Goal: Transaction & Acquisition: Purchase product/service

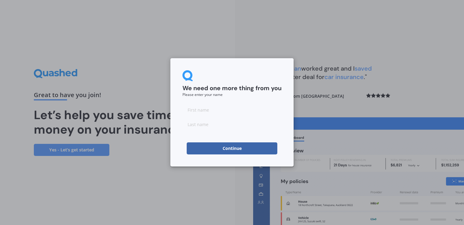
click at [208, 108] on input at bounding box center [231, 110] width 99 height 12
type input "[PERSON_NAME]"
click at [219, 127] on input at bounding box center [231, 124] width 99 height 12
type input "Genet"
click at [223, 149] on button "Continue" at bounding box center [232, 148] width 91 height 12
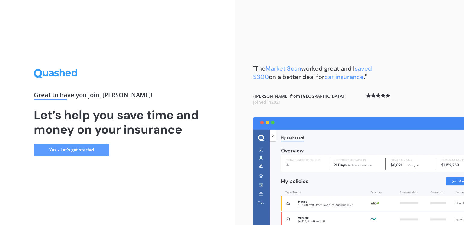
click at [50, 149] on link "Yes - Let’s get started" at bounding box center [71, 150] width 75 height 12
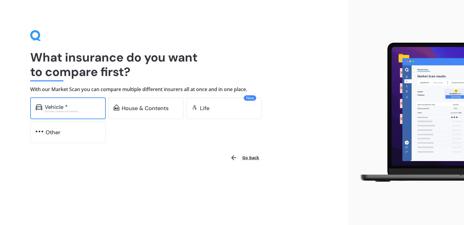
click at [58, 115] on div "Vehicle * Excludes commercial vehicles" at bounding box center [67, 108] width 75 height 22
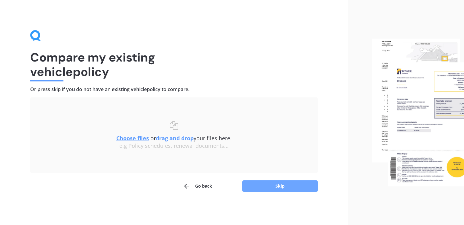
click at [278, 190] on button "Skip" at bounding box center [279, 185] width 75 height 11
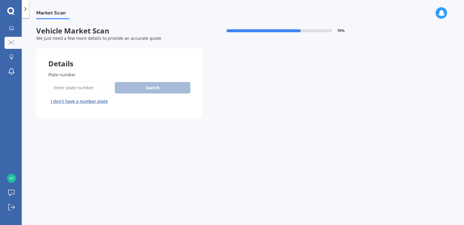
click at [63, 88] on input "Plate number" at bounding box center [80, 87] width 64 height 13
type input "qsh962"
click at [131, 90] on button "Search" at bounding box center [152, 87] width 75 height 11
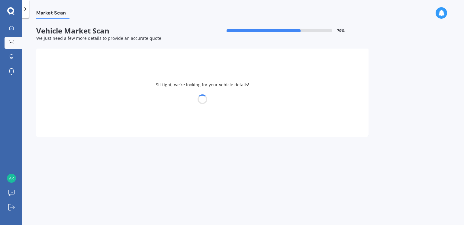
select select "TESLA"
select select "S"
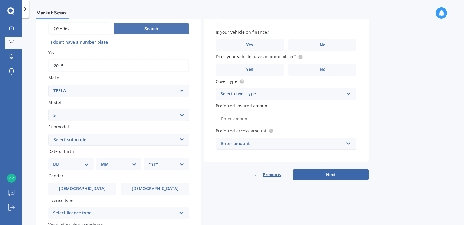
scroll to position [68, 0]
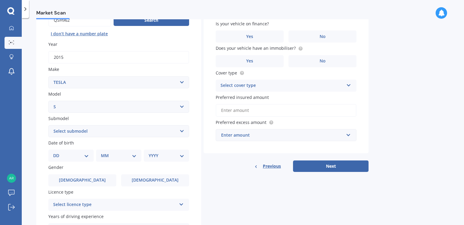
click at [181, 130] on select "Select submodel EV" at bounding box center [118, 131] width 141 height 12
click at [234, 185] on div "Details Plate number Search I don’t have a number plate Year [DATE] Make Select…" at bounding box center [202, 126] width 332 height 291
click at [89, 150] on div "DD 01 02 03 04 05 06 07 08 09 10 11 12 13 14 15 16 17 18 19 20 21 22 23 24 25 2…" at bounding box center [70, 156] width 45 height 12
click at [86, 152] on select "DD 01 02 03 04 05 06 07 08 09 10 11 12 13 14 15 16 17 18 19 20 21 22 23 24 25 2…" at bounding box center [71, 155] width 36 height 7
select select "31"
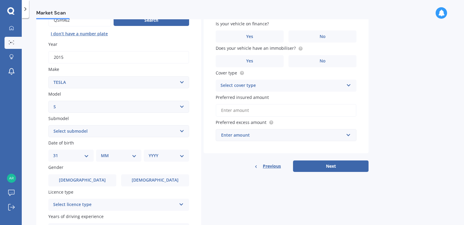
click at [58, 152] on select "DD 01 02 03 04 05 06 07 08 09 10 11 12 13 14 15 16 17 18 19 20 21 22 23 24 25 2…" at bounding box center [71, 155] width 36 height 7
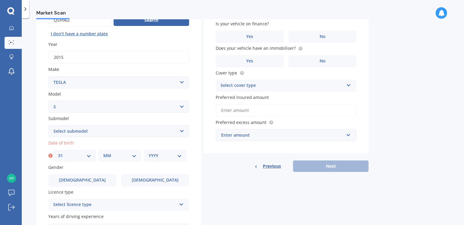
click at [134, 154] on select "MM 01 02 03 04 05 06 07 08 09 10 11 12" at bounding box center [119, 155] width 33 height 7
select select "05"
click at [103, 152] on select "MM 01 02 03 04 05 06 07 08 09 10 11 12" at bounding box center [119, 155] width 33 height 7
click at [180, 155] on select "YYYY 2025 2024 2023 2022 2021 2020 2019 2018 2017 2016 2015 2014 2013 2012 2011…" at bounding box center [164, 155] width 33 height 7
select select "1967"
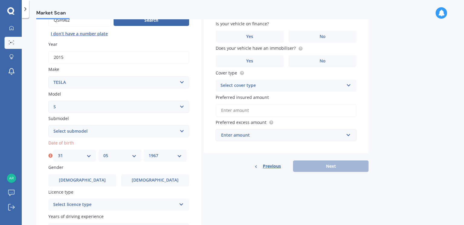
click at [148, 152] on select "YYYY 2025 2024 2023 2022 2021 2020 2019 2018 2017 2016 2015 2014 2013 2012 2011…" at bounding box center [164, 155] width 33 height 7
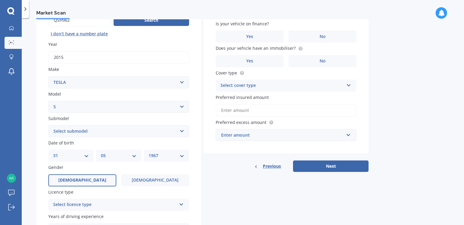
click at [83, 178] on span "[DEMOGRAPHIC_DATA]" at bounding box center [82, 180] width 48 height 5
click at [0, 0] on input "[DEMOGRAPHIC_DATA]" at bounding box center [0, 0] width 0 height 0
click at [182, 202] on icon at bounding box center [181, 203] width 5 height 4
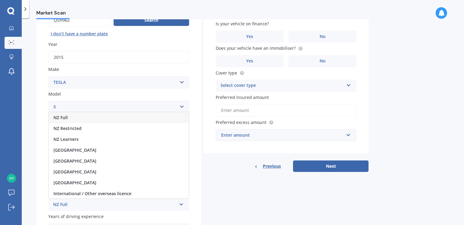
click at [113, 116] on div "NZ Full" at bounding box center [119, 117] width 140 height 11
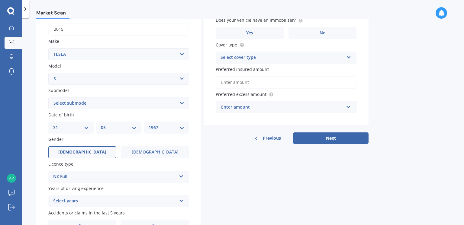
scroll to position [96, 0]
click at [183, 198] on icon at bounding box center [181, 199] width 5 height 4
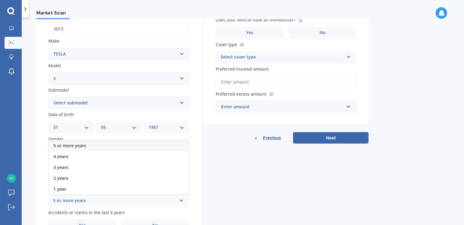
click at [126, 144] on div "5 or more years" at bounding box center [119, 145] width 140 height 11
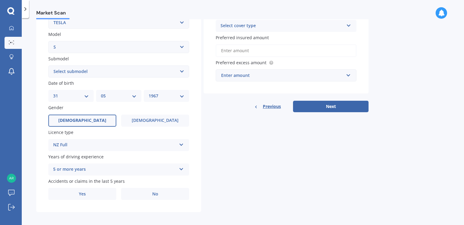
scroll to position [128, 0]
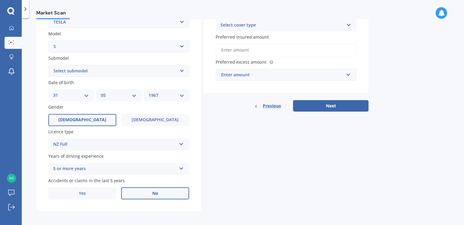
click at [161, 190] on label "No" at bounding box center [155, 193] width 68 height 12
click at [0, 0] on input "No" at bounding box center [0, 0] width 0 height 0
click at [161, 190] on label "No" at bounding box center [155, 193] width 68 height 12
click at [0, 0] on input "No" at bounding box center [0, 0] width 0 height 0
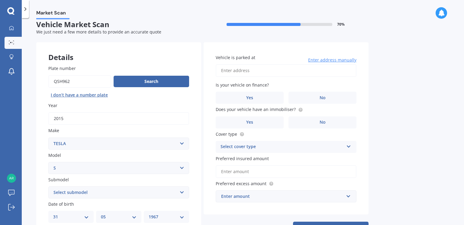
scroll to position [0, 0]
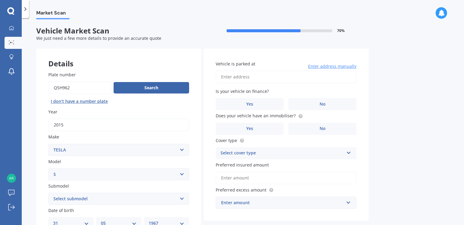
click at [255, 76] on input "Vehicle is parked at" at bounding box center [285, 77] width 141 height 13
type input "[STREET_ADDRESS][PERSON_NAME][PERSON_NAME]"
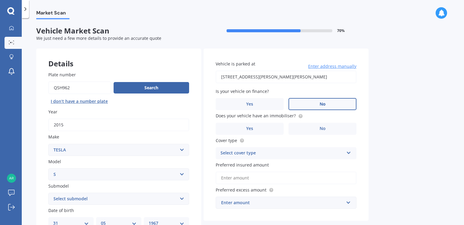
click at [302, 104] on label "No" at bounding box center [322, 104] width 68 height 12
click at [0, 0] on input "No" at bounding box center [0, 0] width 0 height 0
click at [250, 126] on span "Yes" at bounding box center [249, 128] width 7 height 5
click at [0, 0] on input "Yes" at bounding box center [0, 0] width 0 height 0
click at [353, 150] on div "Select cover type Comprehensive Third Party, Fire & Theft Third Party" at bounding box center [285, 153] width 141 height 12
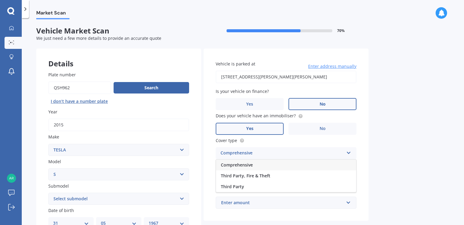
click at [323, 165] on div "Comprehensive" at bounding box center [286, 165] width 140 height 11
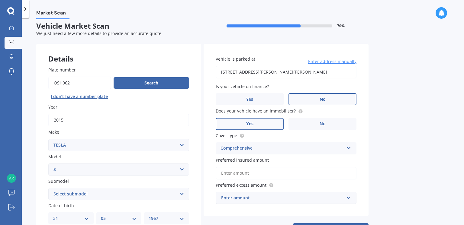
scroll to position [5, 0]
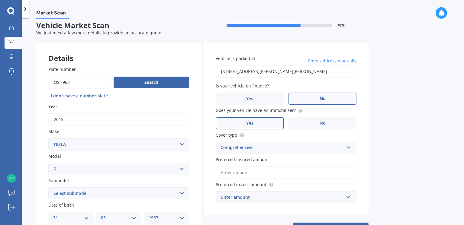
click at [347, 172] on input "Preferred insured amount" at bounding box center [285, 172] width 141 height 13
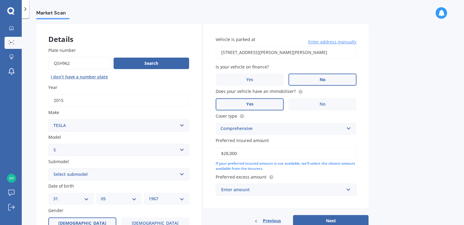
scroll to position [25, 0]
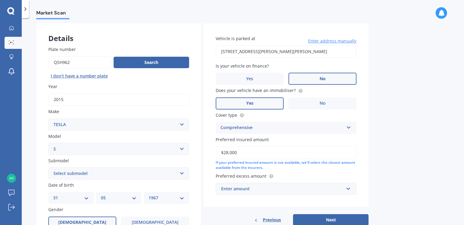
type input "$28,000"
click at [348, 186] on input "text" at bounding box center [283, 188] width 135 height 11
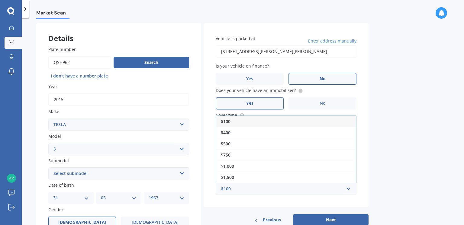
click at [408, 163] on div "Market Scan Vehicle Market Scan 70 % We just need a few more details to provide…" at bounding box center [243, 122] width 442 height 207
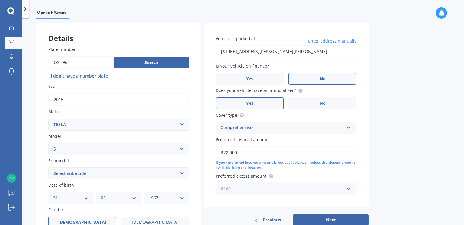
click at [347, 186] on input "text" at bounding box center [283, 188] width 135 height 11
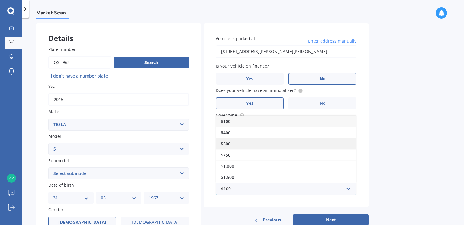
click at [301, 144] on div "$500" at bounding box center [286, 143] width 140 height 11
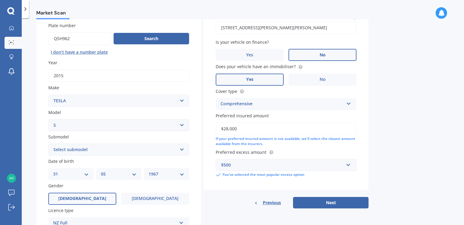
scroll to position [49, 0]
click at [337, 199] on button "Next" at bounding box center [330, 202] width 75 height 11
click at [180, 146] on select "Select submodel EV" at bounding box center [118, 149] width 141 height 12
select select "EV"
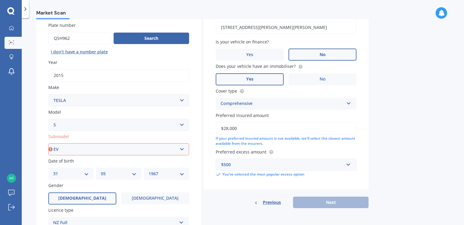
click at [48, 143] on select "Select submodel EV" at bounding box center [118, 149] width 141 height 12
click at [315, 201] on button "Next" at bounding box center [330, 202] width 75 height 11
select select "31"
select select "05"
select select "1967"
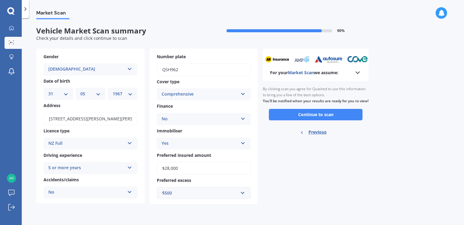
scroll to position [0, 0]
click at [298, 120] on button "Continue to scan" at bounding box center [316, 114] width 94 height 11
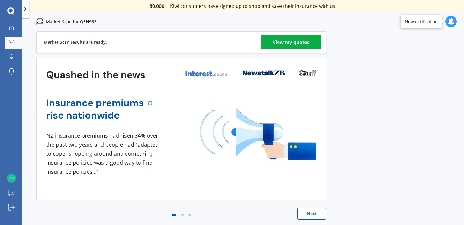
click at [299, 41] on div "View my quotes" at bounding box center [291, 42] width 37 height 14
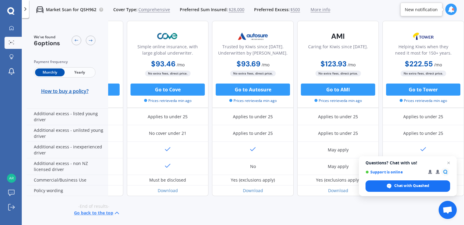
scroll to position [322, 155]
click at [448, 164] on span "Close chat" at bounding box center [449, 163] width 8 height 8
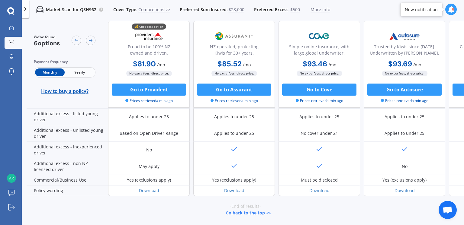
scroll to position [323, 0]
click at [76, 72] on span "Yearly" at bounding box center [80, 73] width 30 height 8
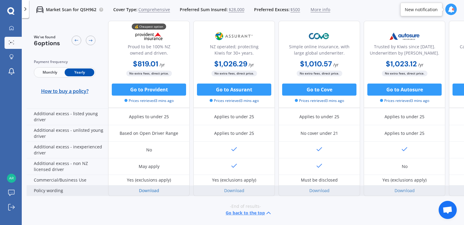
click at [154, 188] on link "Download" at bounding box center [149, 191] width 20 height 6
